Goal: Task Accomplishment & Management: Use online tool/utility

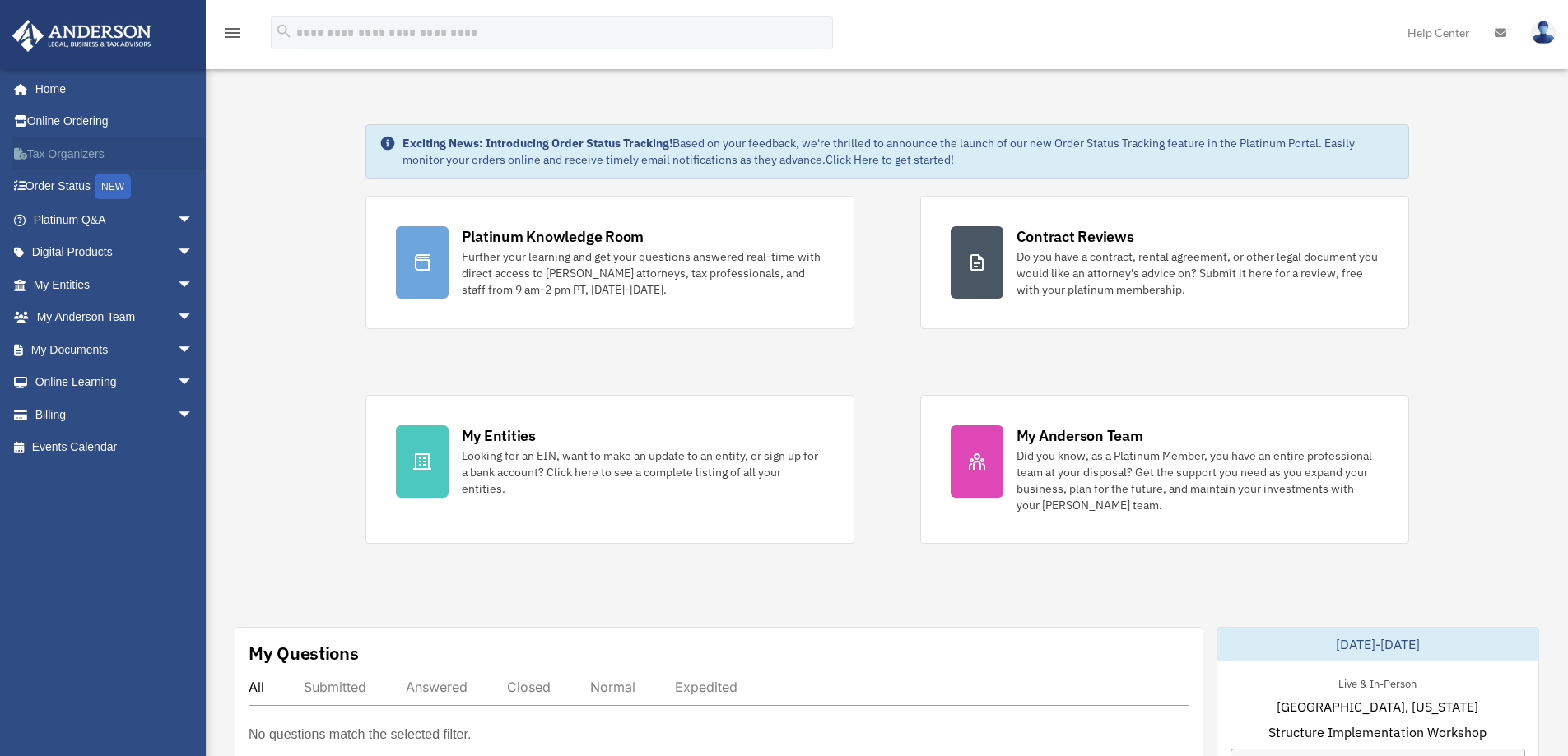
click at [44, 156] on link "Tax Organizers" at bounding box center [115, 154] width 206 height 33
click at [181, 362] on span "arrow_drop_down" at bounding box center [193, 350] width 33 height 34
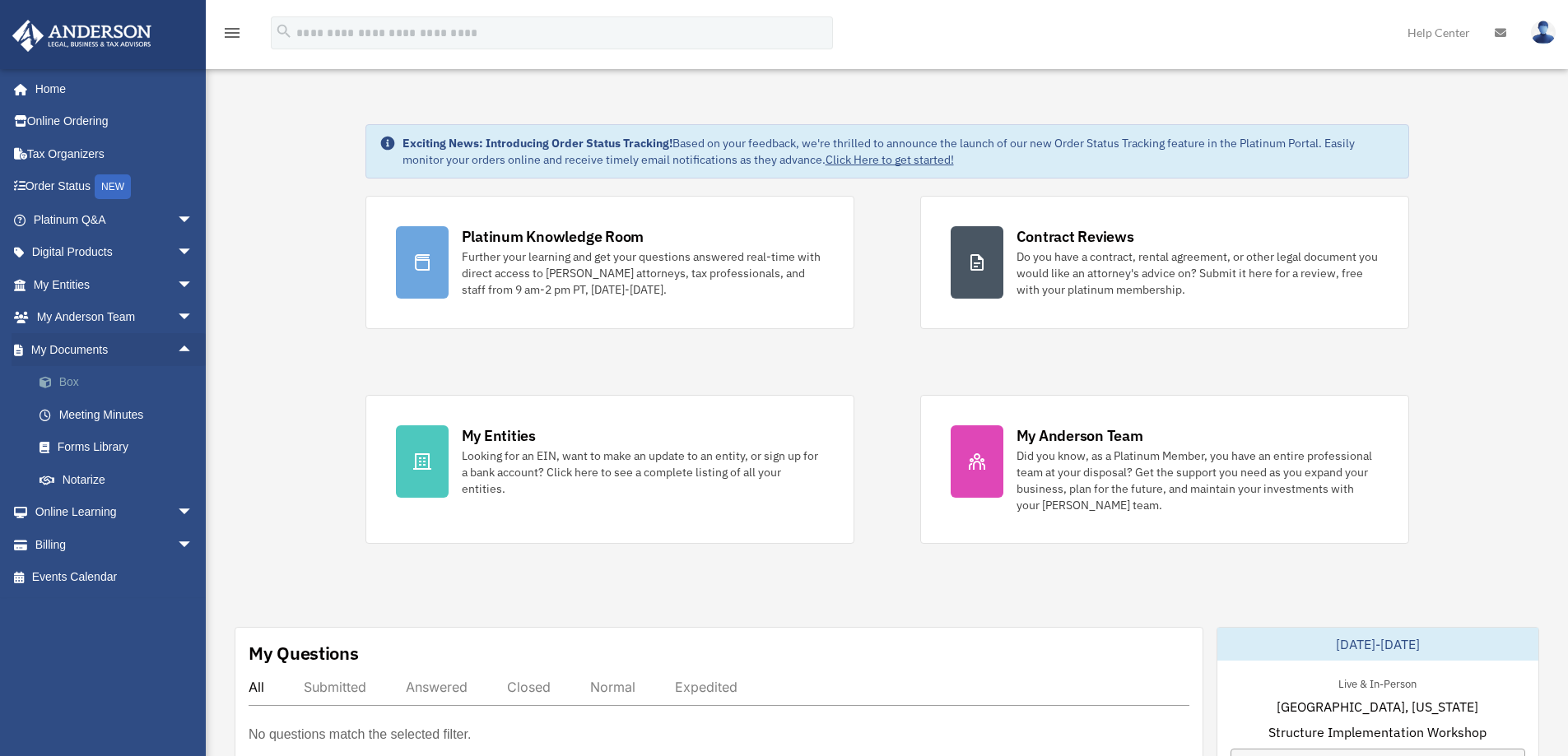
click at [77, 380] on link "Box" at bounding box center [120, 382] width 196 height 33
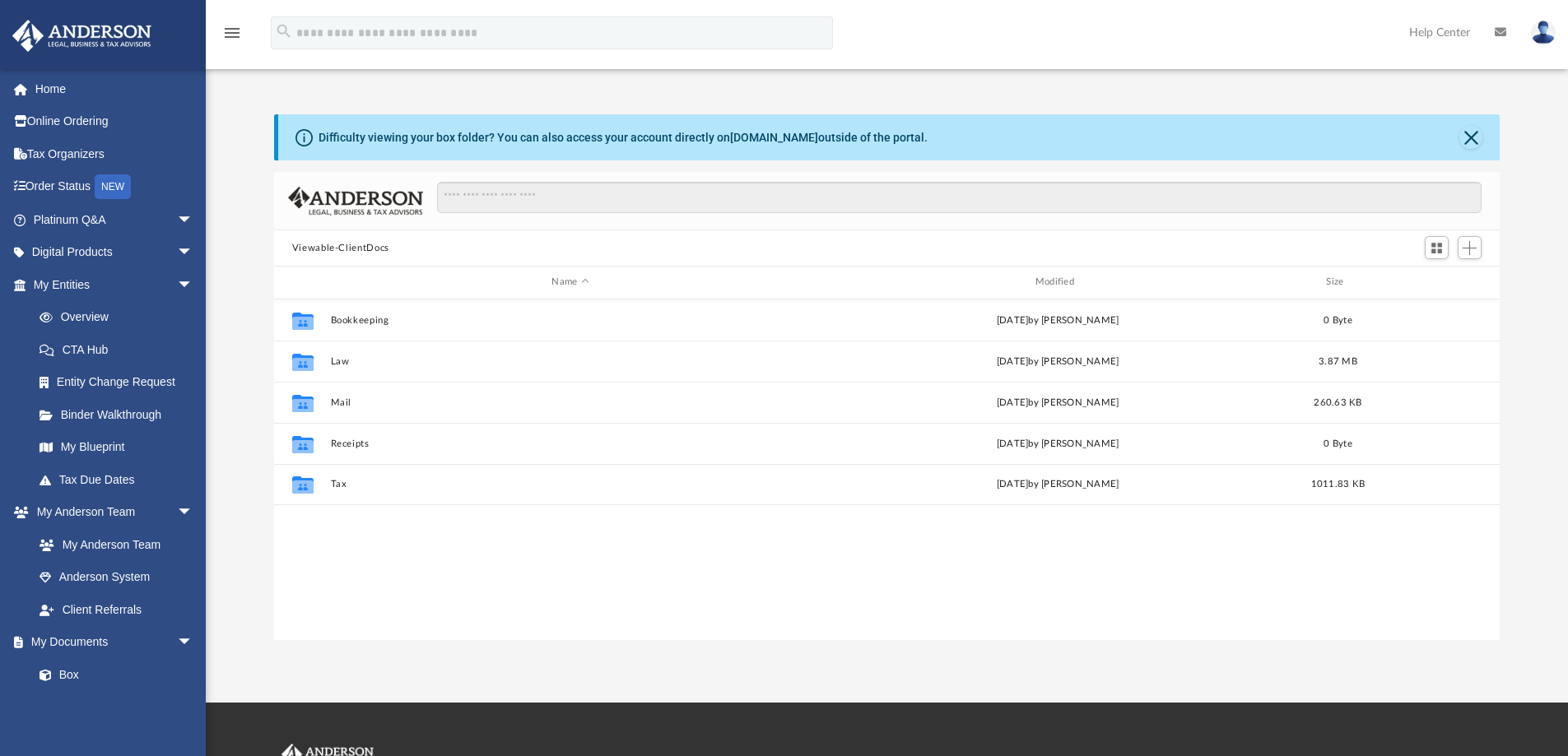
scroll to position [362, 1214]
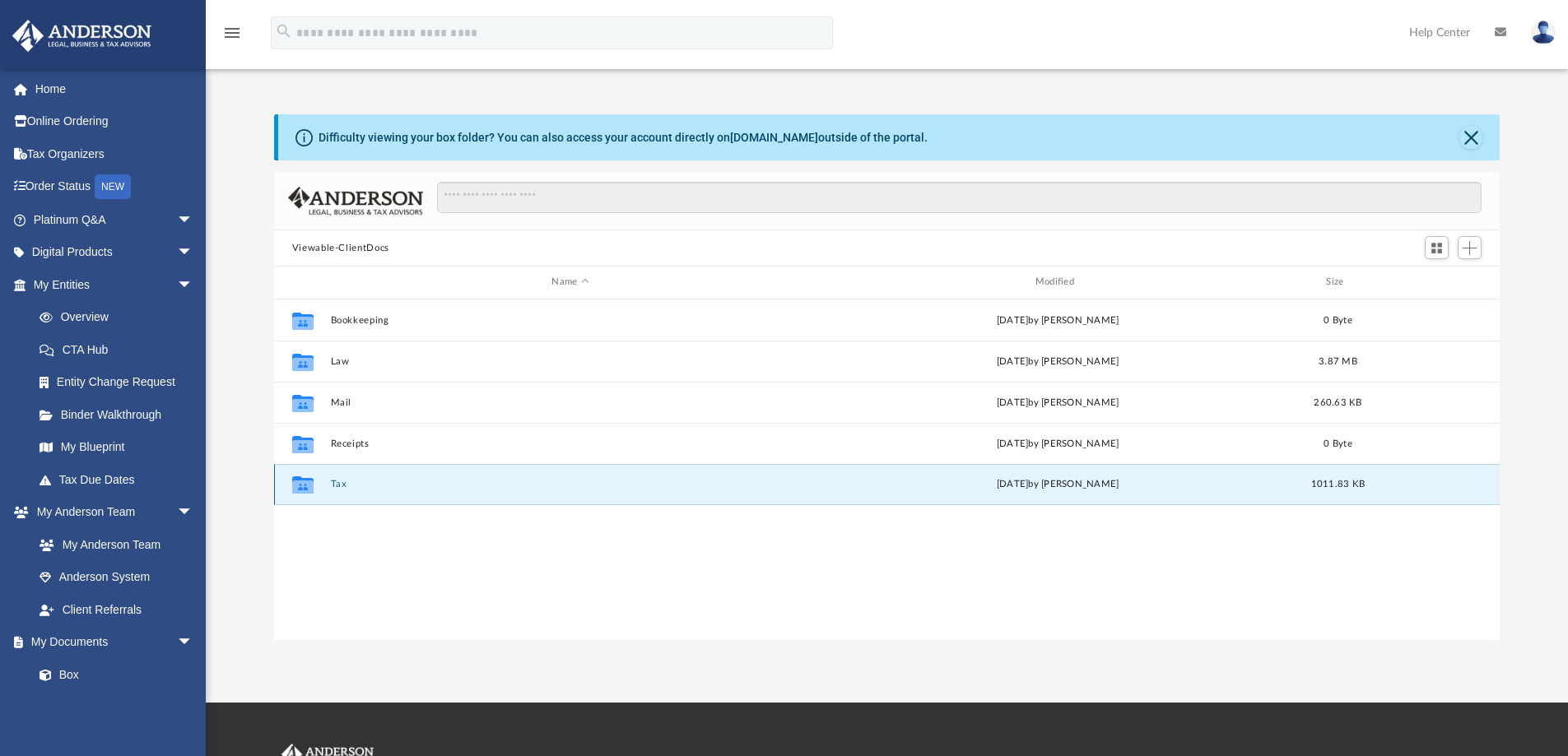
click at [365, 484] on button "Tax" at bounding box center [571, 484] width 480 height 11
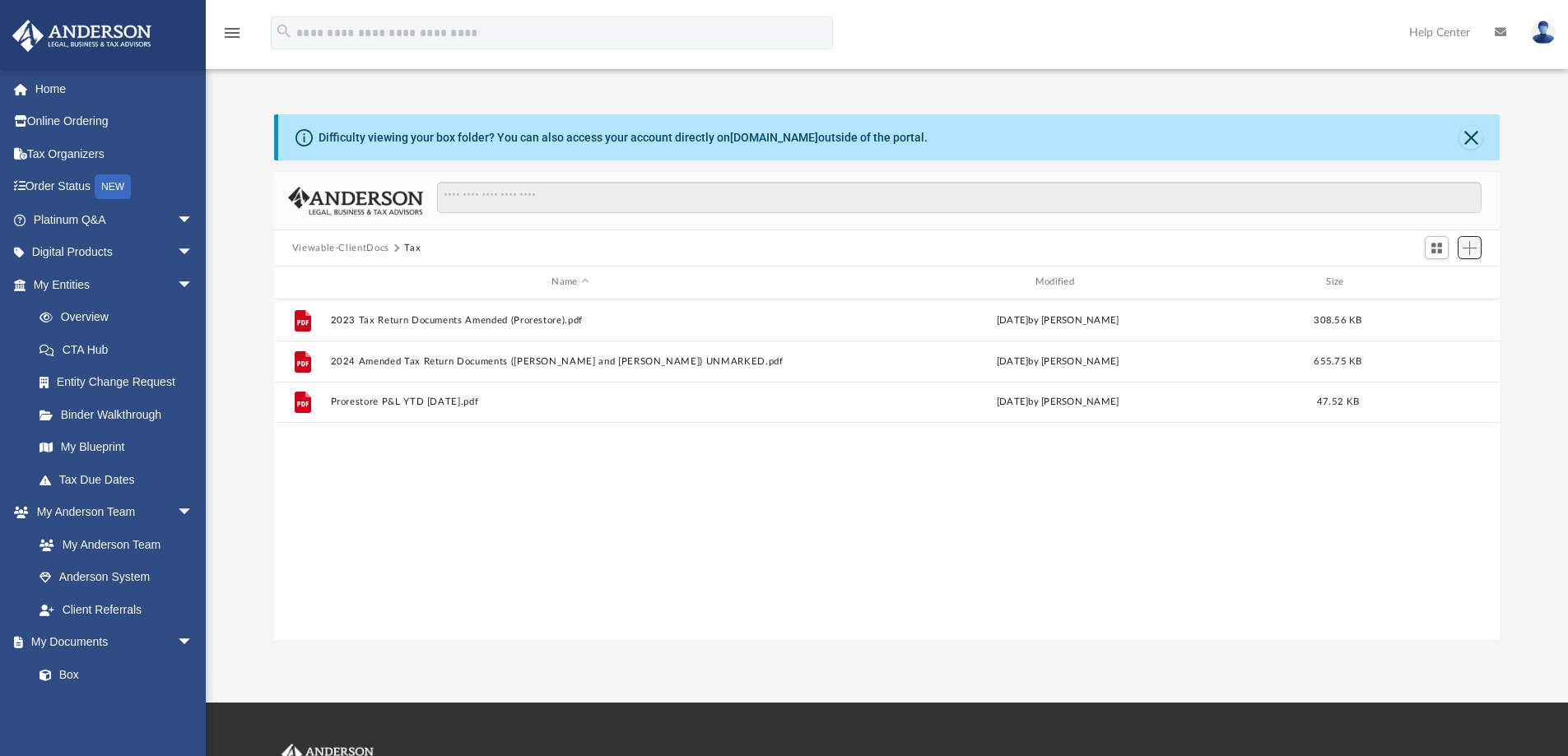
click at [1474, 245] on span "Add" at bounding box center [1470, 248] width 14 height 14
click at [1438, 283] on li "Upload" at bounding box center [1446, 281] width 53 height 17
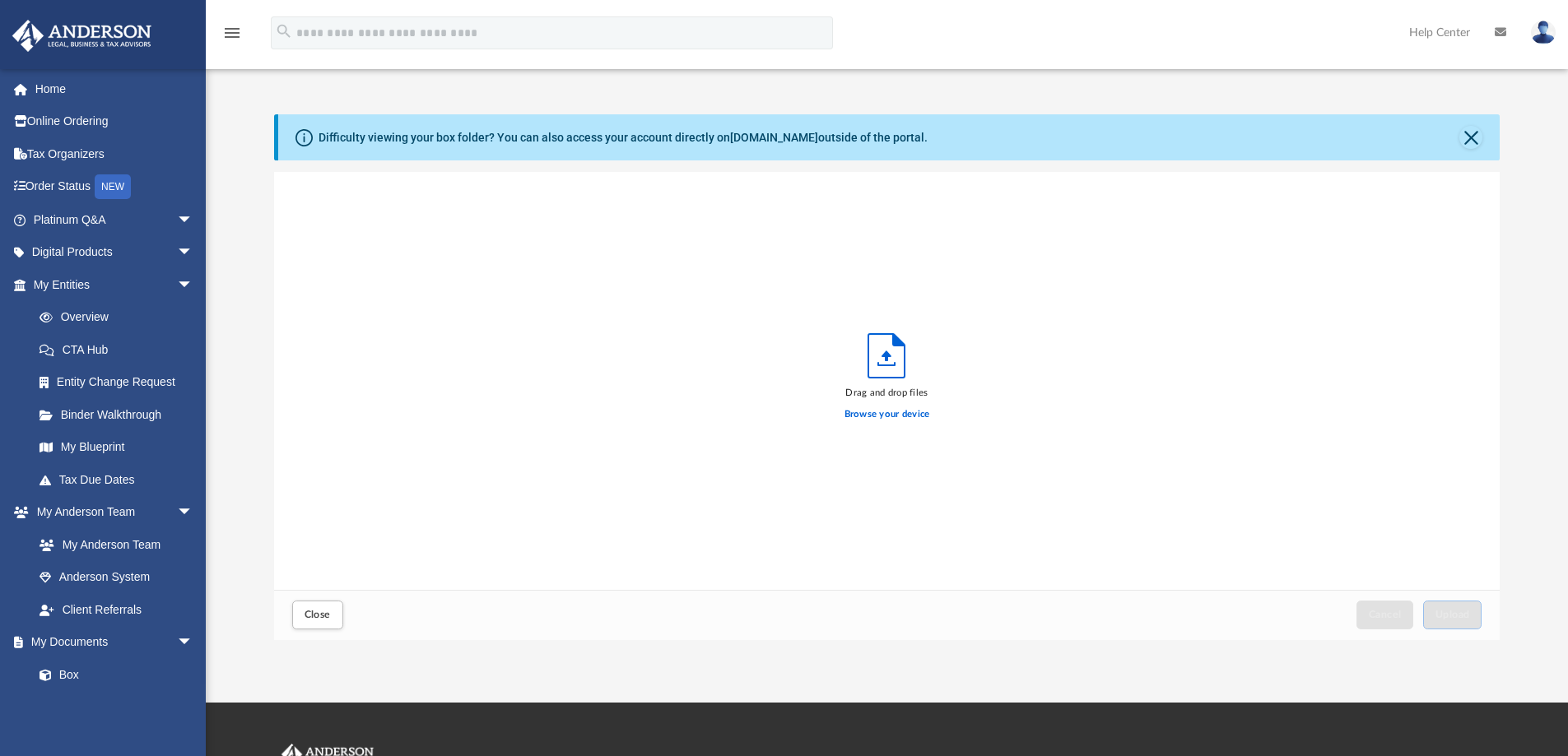
scroll to position [405, 1214]
click at [914, 413] on label "Browse your device" at bounding box center [887, 415] width 85 height 15
click at [0, 0] on input "Browse your device" at bounding box center [0, 0] width 0 height 0
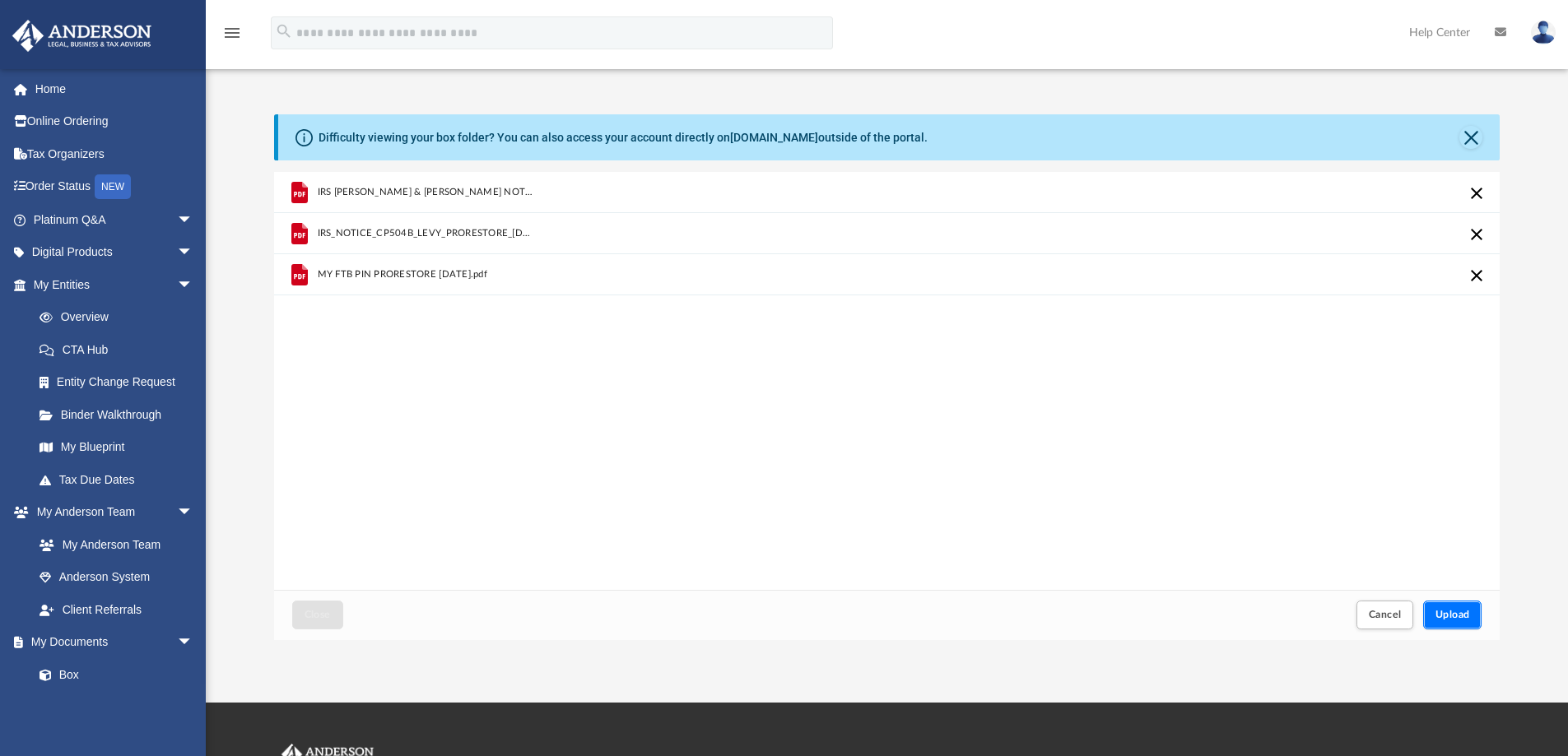
click at [1472, 614] on button "Upload" at bounding box center [1453, 615] width 60 height 29
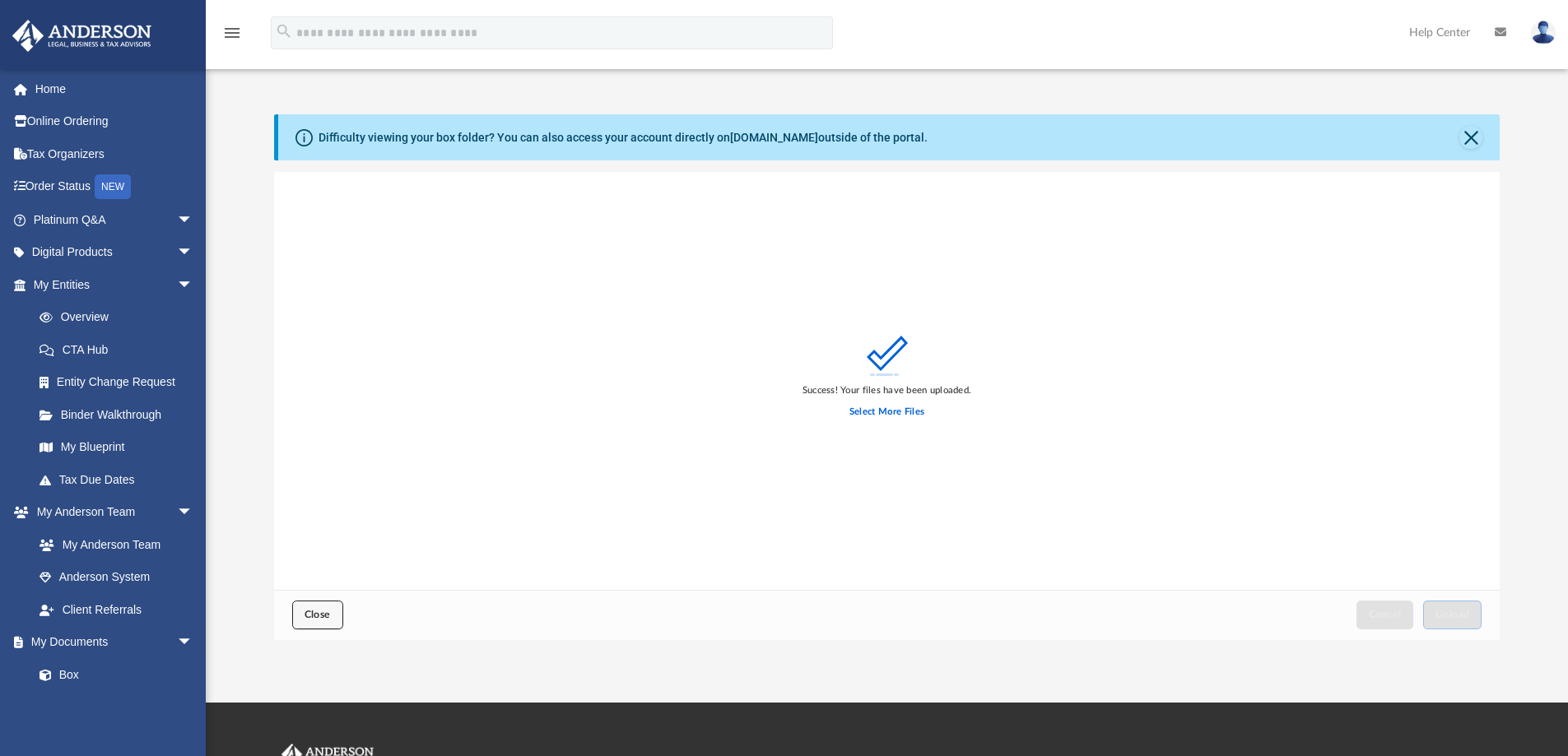
click at [303, 611] on button "Close" at bounding box center [318, 615] width 51 height 29
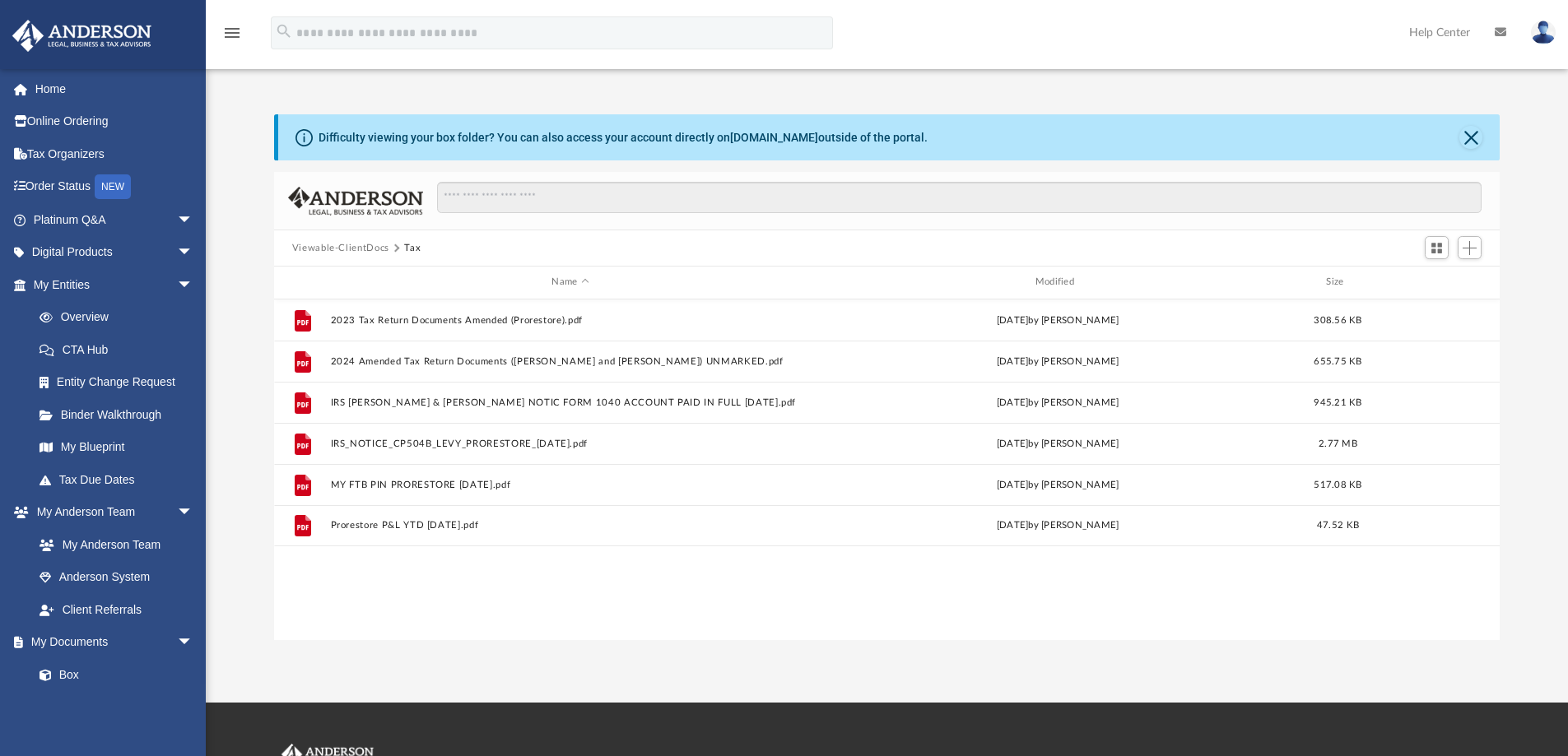
click at [359, 244] on button "Viewable-ClientDocs" at bounding box center [341, 248] width 97 height 15
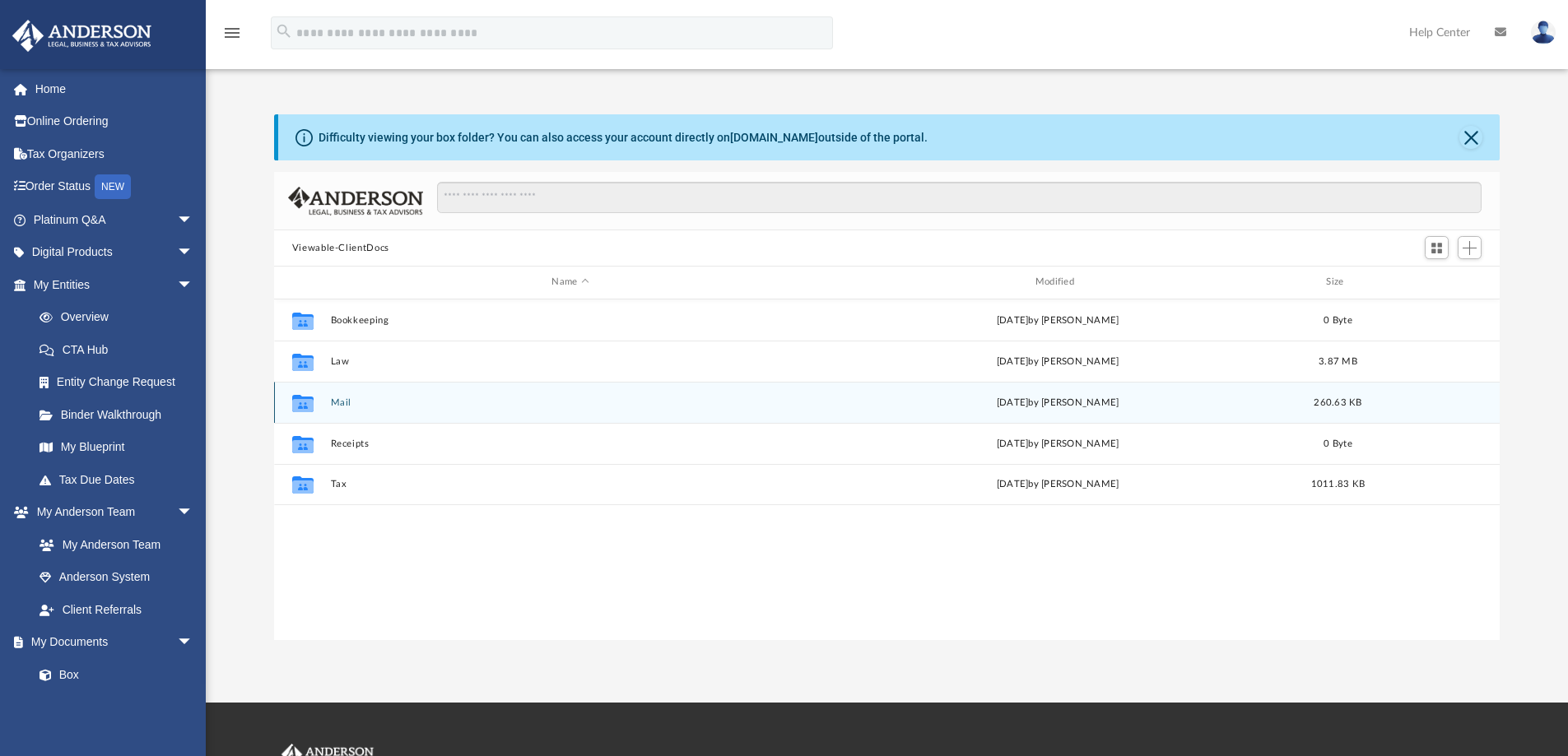
click at [371, 394] on div "Collaborated Folder Mail Thu Aug 17 2023 by Torrie Dickens 260.63 KB" at bounding box center [887, 402] width 1227 height 41
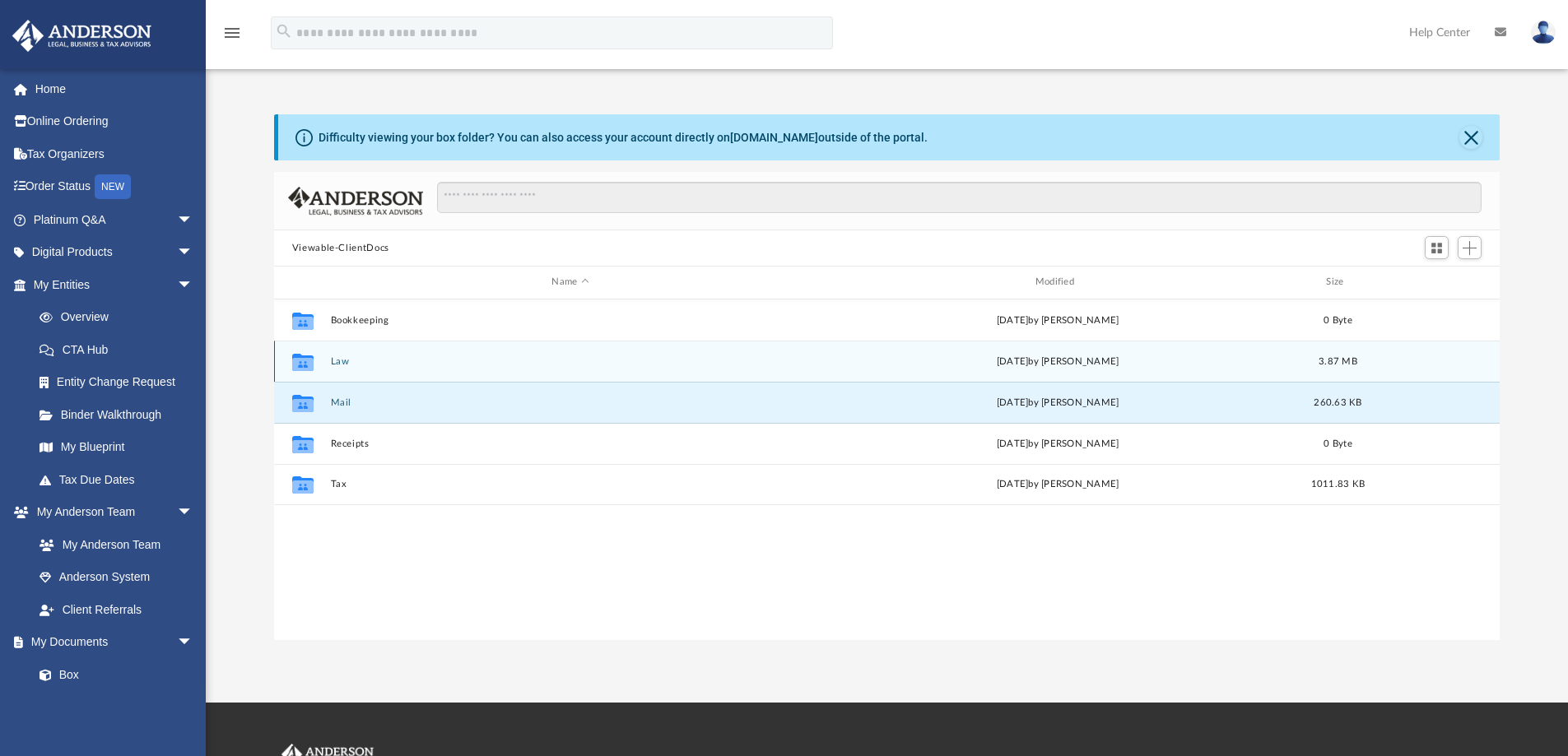
click at [381, 376] on div "Collaborated Folder Law Mon Jun 19 2023 by Cynthia Peters 3.87 MB" at bounding box center [887, 360] width 1227 height 41
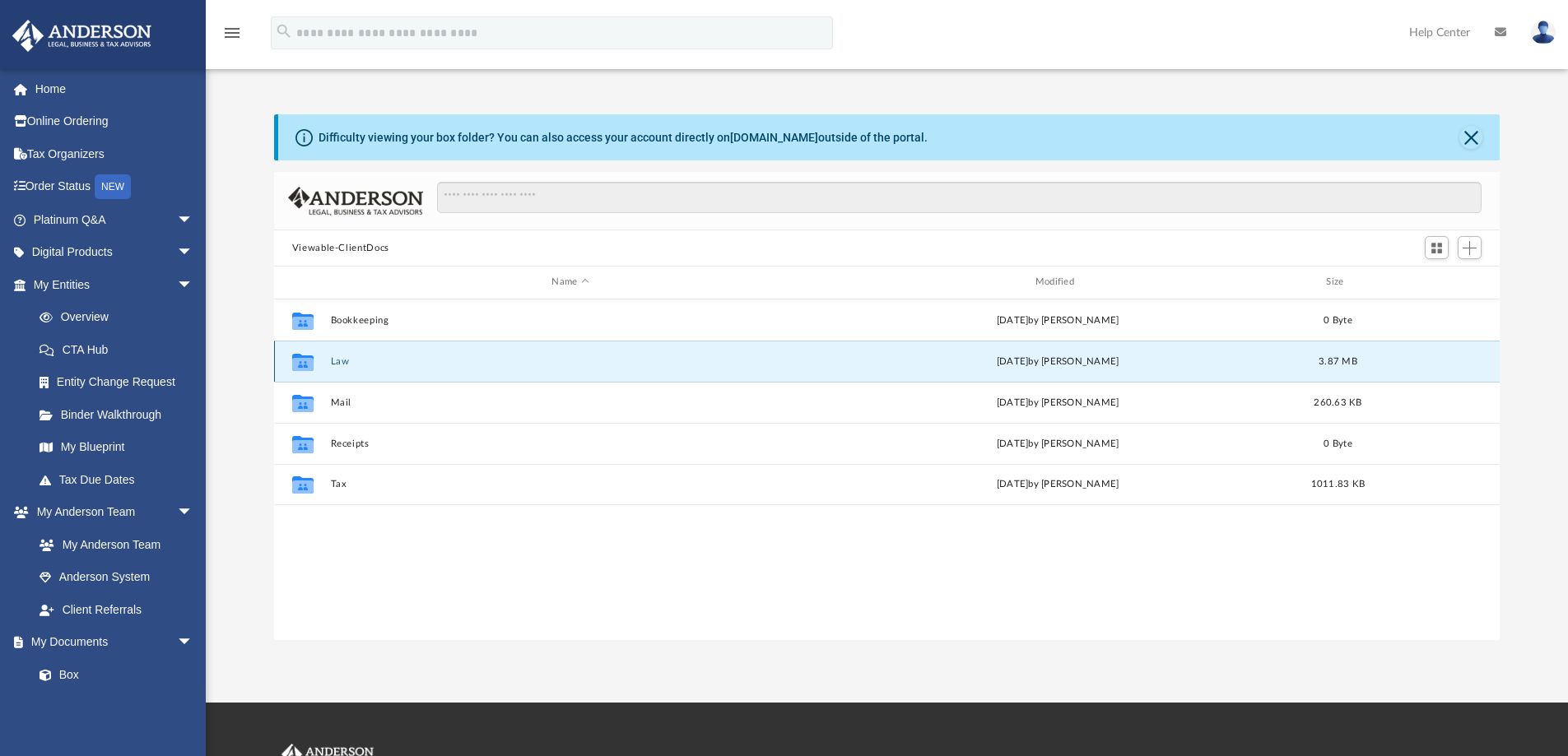
click at [381, 377] on div "Collaborated Folder Law Mon Jun 19 2023 by Cynthia Peters 3.87 MB" at bounding box center [887, 360] width 1227 height 41
click at [398, 358] on button "Law" at bounding box center [571, 361] width 480 height 11
click at [398, 359] on button "Law" at bounding box center [571, 361] width 480 height 11
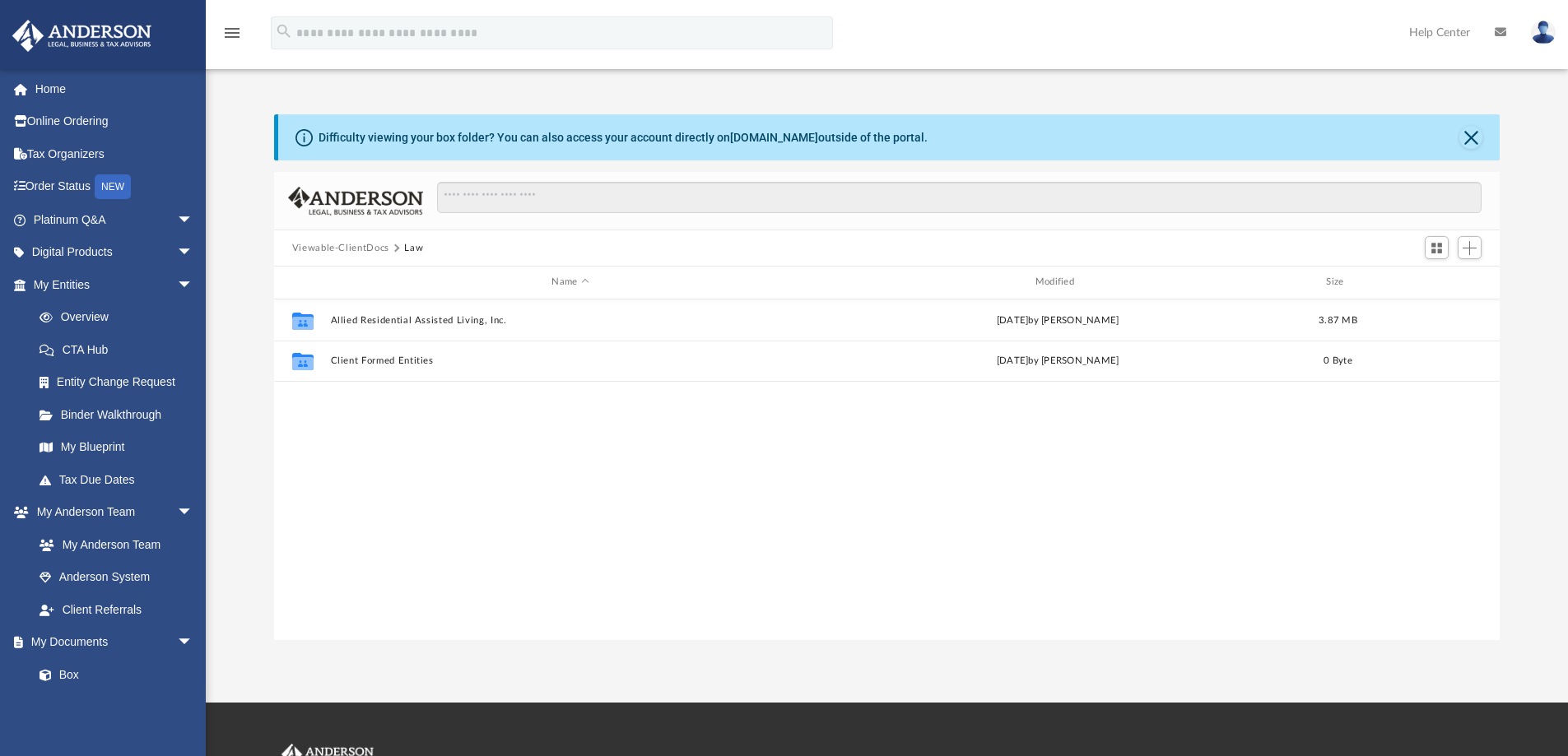
click at [399, 449] on div "Collaborated Folder Allied Residential Assisted Living, Inc. Mon Jun 19 2023 by…" at bounding box center [887, 469] width 1227 height 340
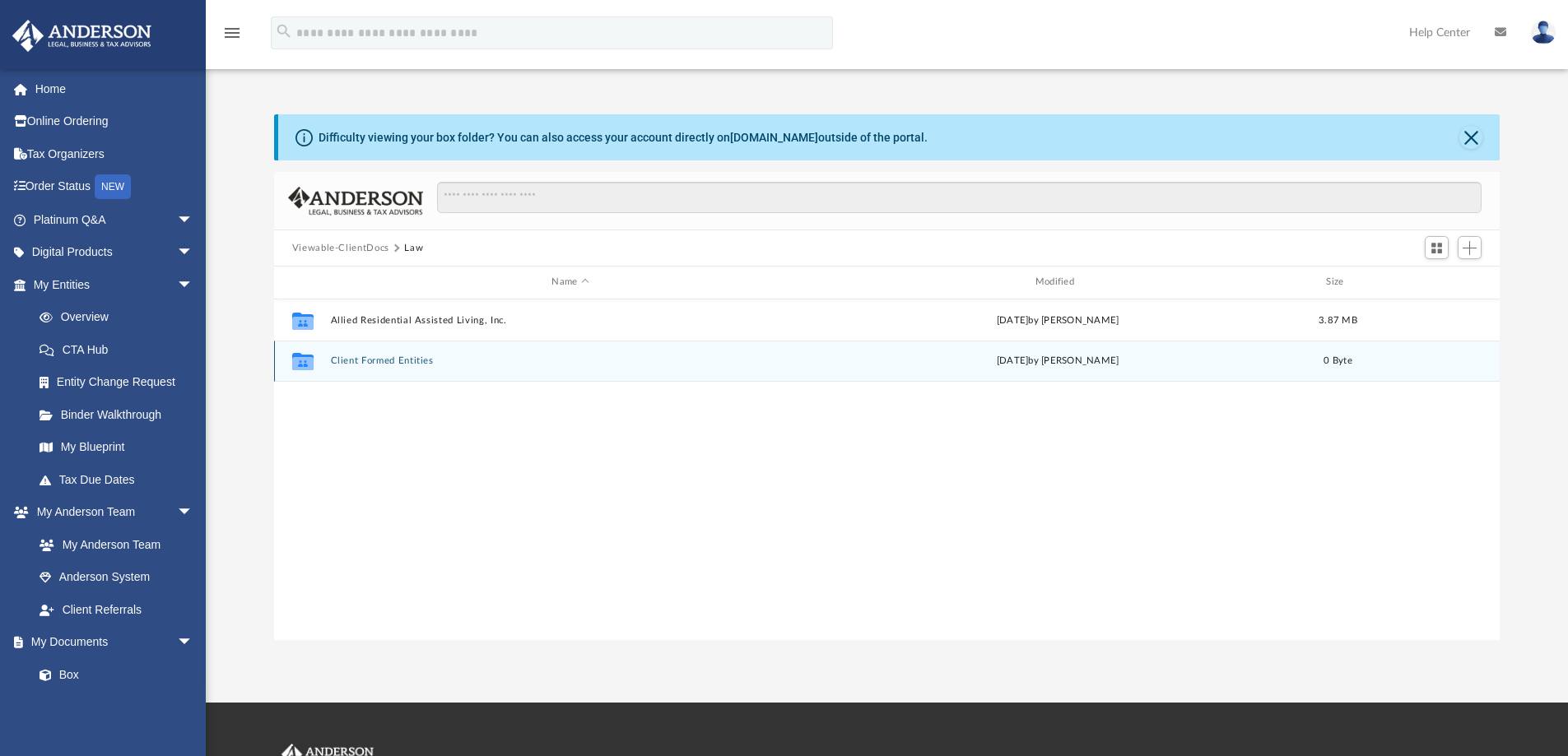
click at [400, 360] on button "Client Formed Entities" at bounding box center [571, 360] width 480 height 11
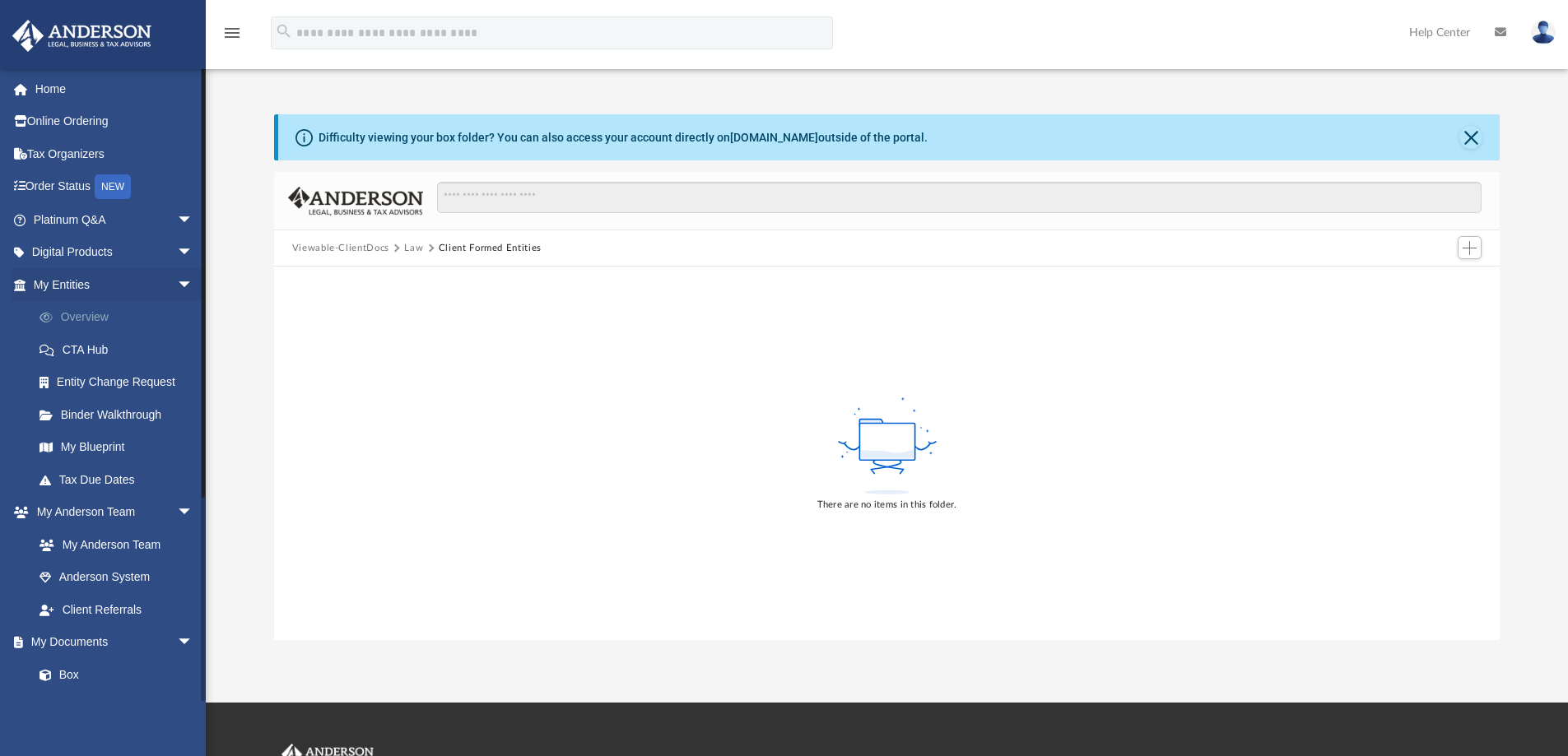
click at [118, 316] on link "Overview" at bounding box center [120, 317] width 196 height 33
